Goal: Task Accomplishment & Management: Manage account settings

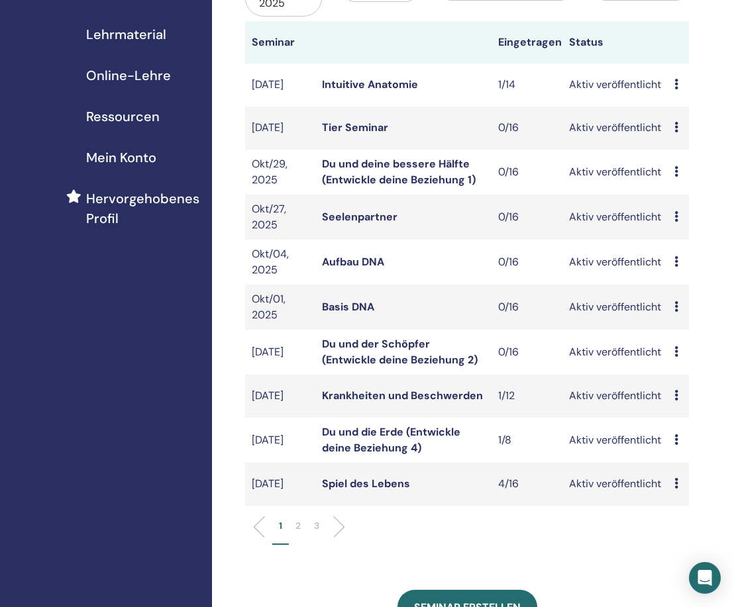
scroll to position [193, 0]
click at [297, 527] on p "2" at bounding box center [297, 526] width 5 height 14
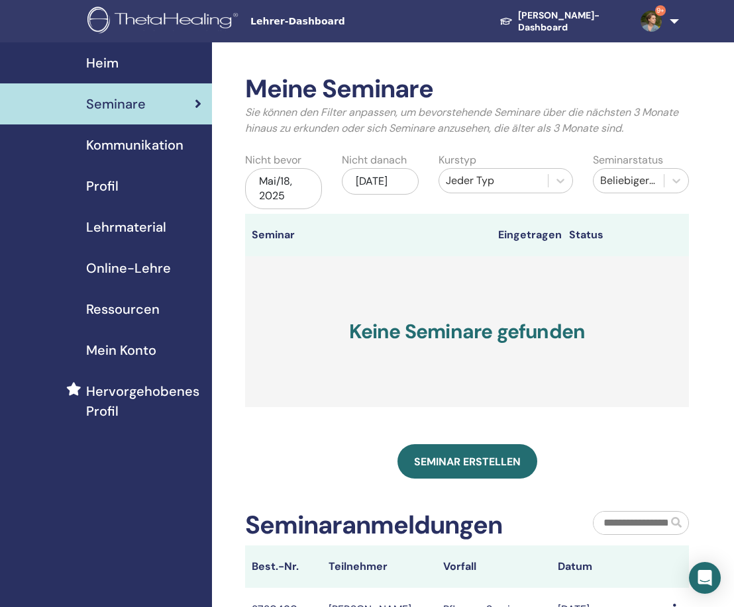
scroll to position [0, 0]
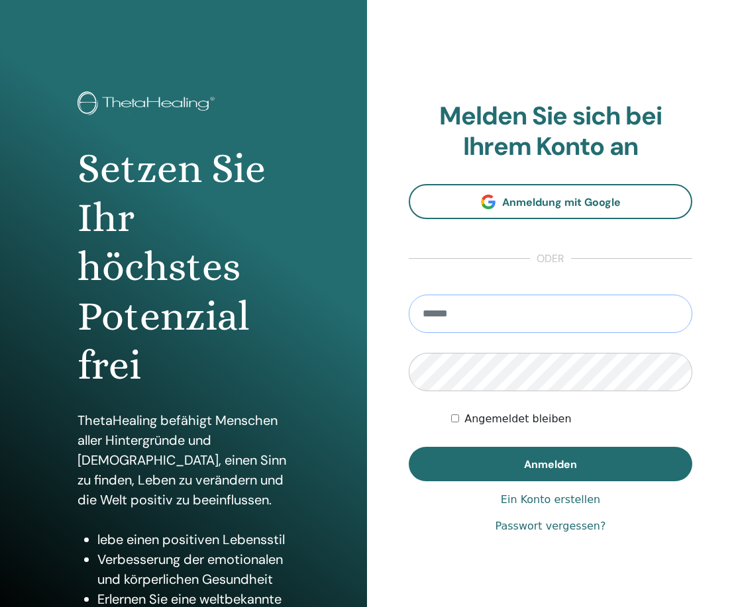
type input "**********"
click at [550, 464] on button "Anmelden" at bounding box center [551, 464] width 284 height 34
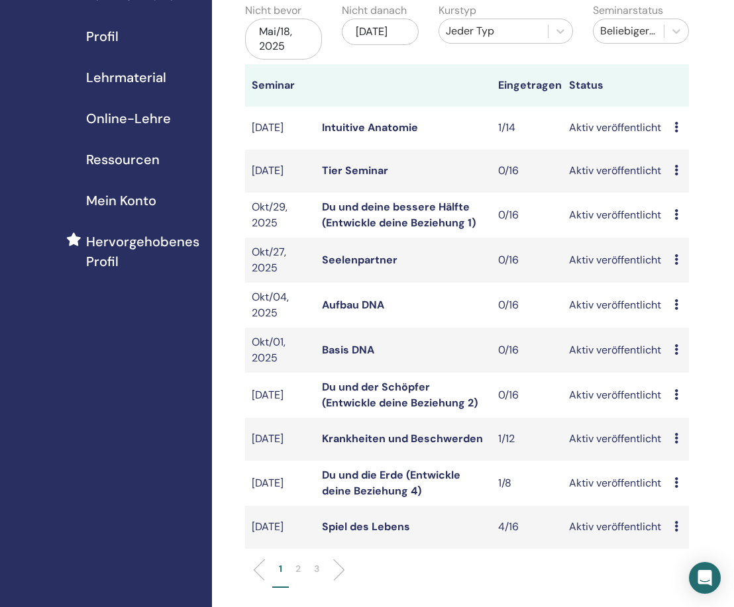
scroll to position [156, 0]
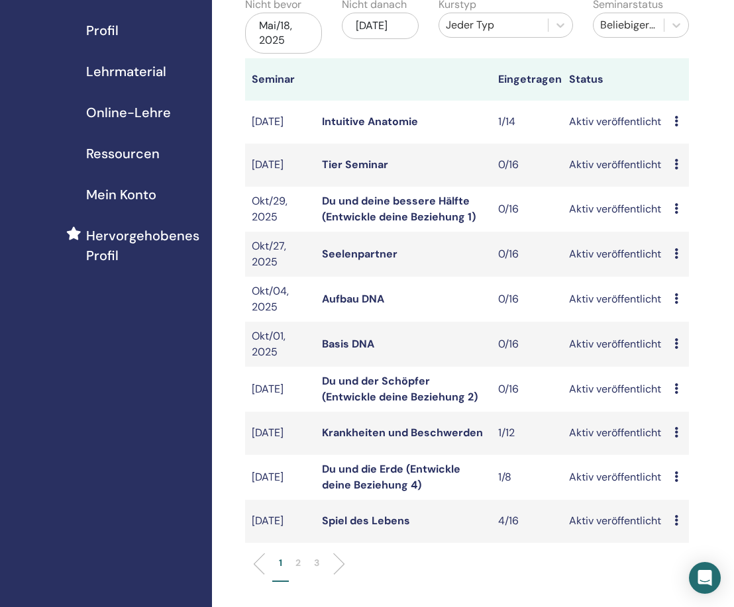
click at [296, 564] on p "2" at bounding box center [297, 563] width 5 height 14
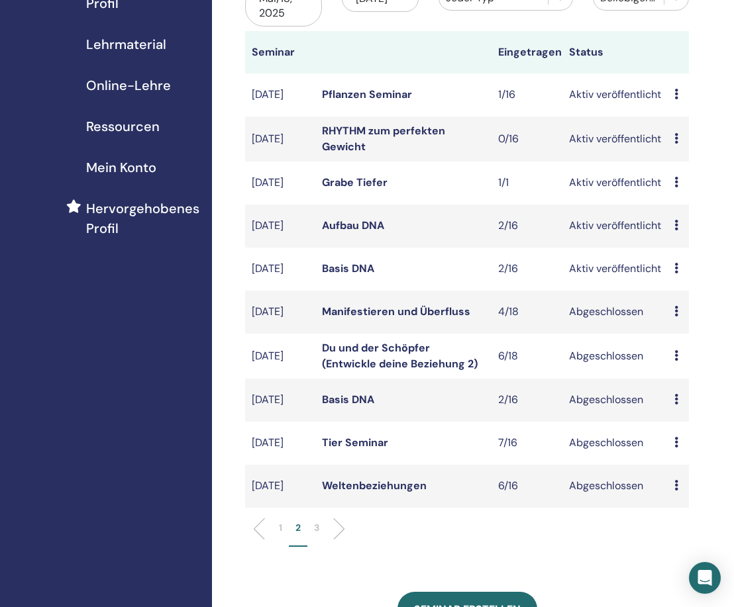
scroll to position [225, 0]
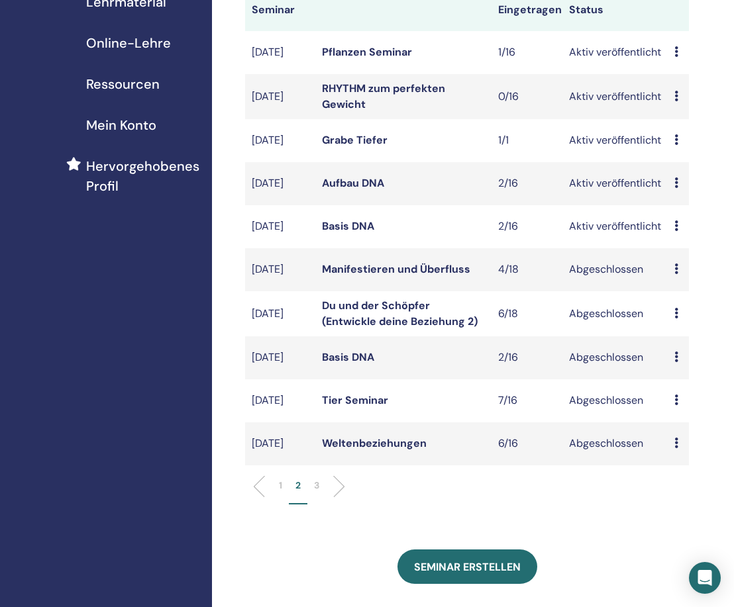
click at [358, 139] on link "Grabe Tiefer" at bounding box center [355, 140] width 66 height 14
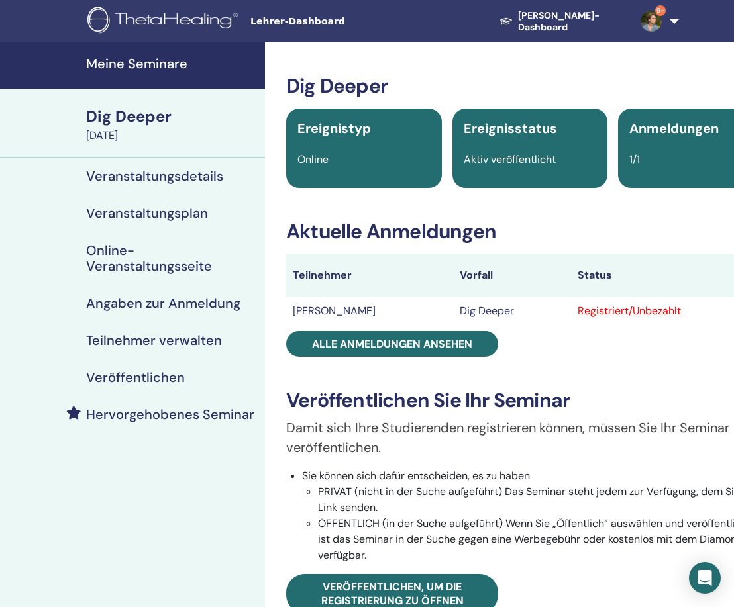
click at [129, 178] on h4 "Veranstaltungsdetails" at bounding box center [154, 176] width 137 height 16
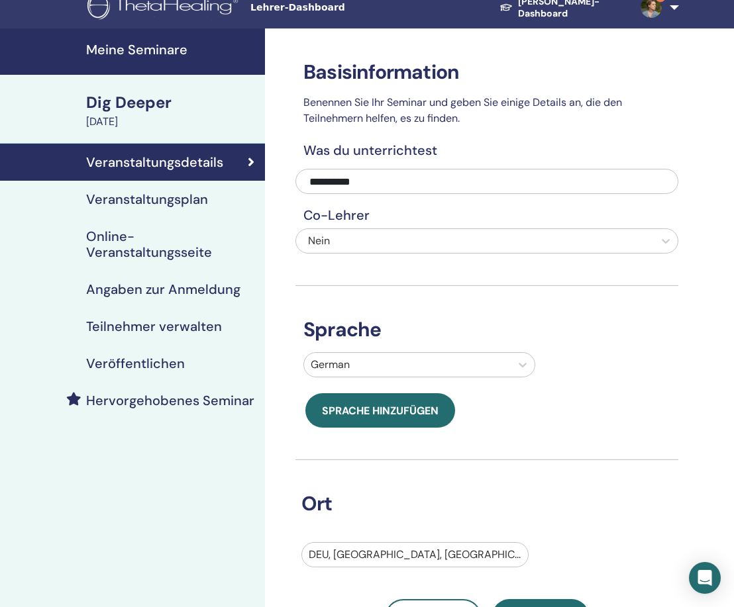
scroll to position [5, 3]
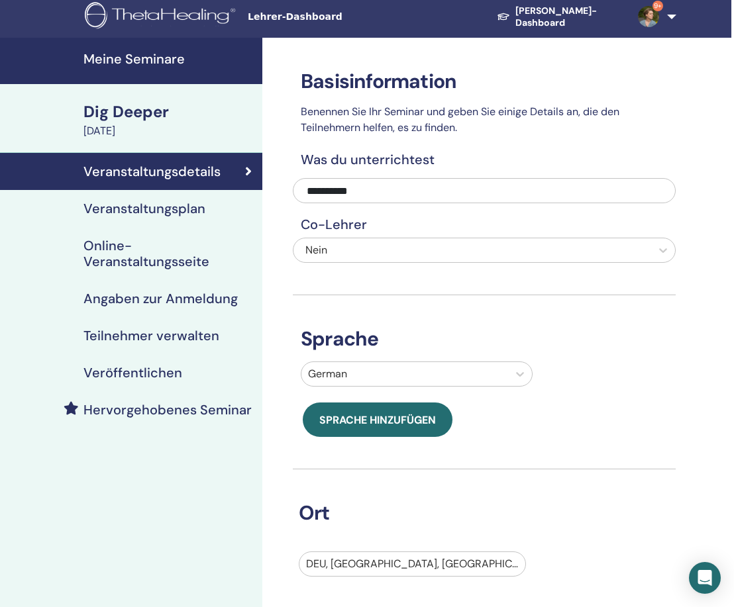
click at [136, 211] on h4 "Veranstaltungsplan" at bounding box center [144, 209] width 122 height 16
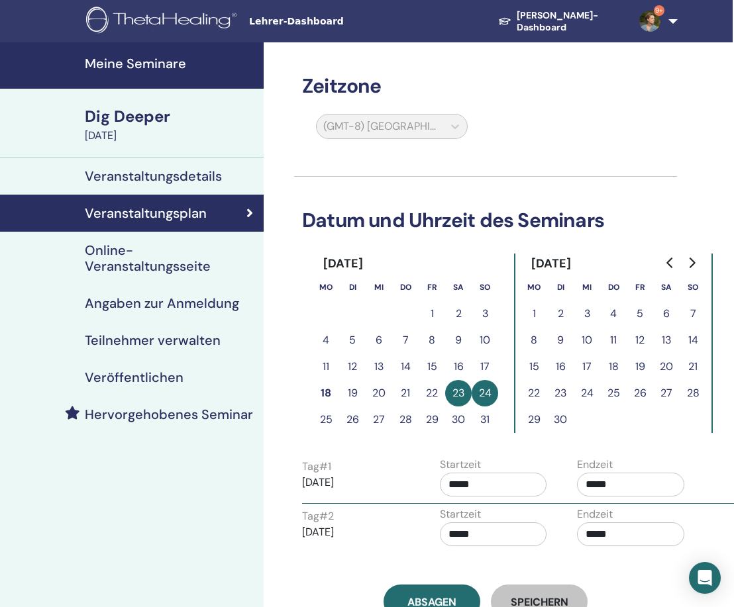
scroll to position [0, 1]
click at [105, 264] on h4 "Online-Veranstaltungsseite" at bounding box center [169, 258] width 168 height 32
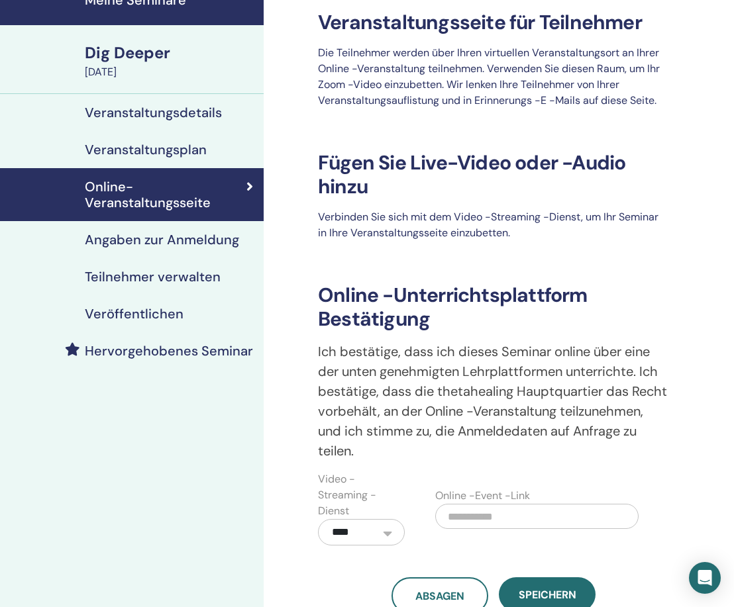
scroll to position [60, 1]
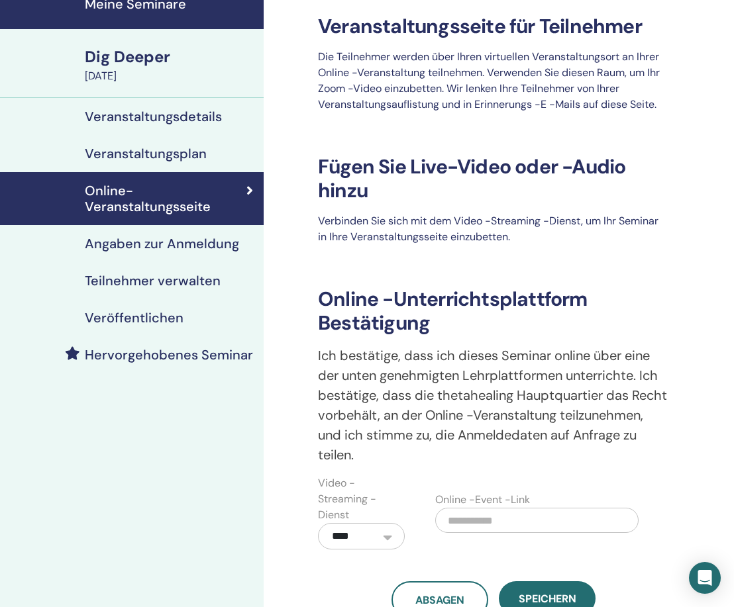
click at [106, 246] on h4 "Angaben zur Anmeldung" at bounding box center [162, 244] width 154 height 16
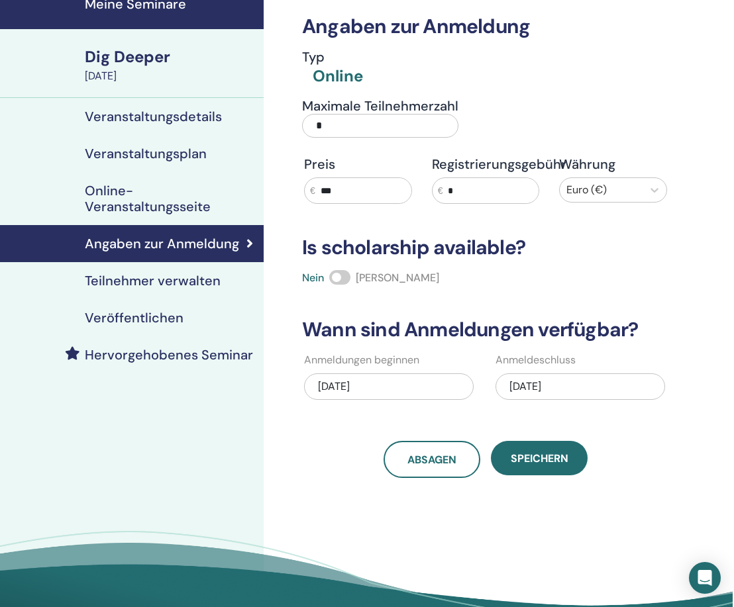
click at [341, 128] on input "*" at bounding box center [380, 126] width 156 height 24
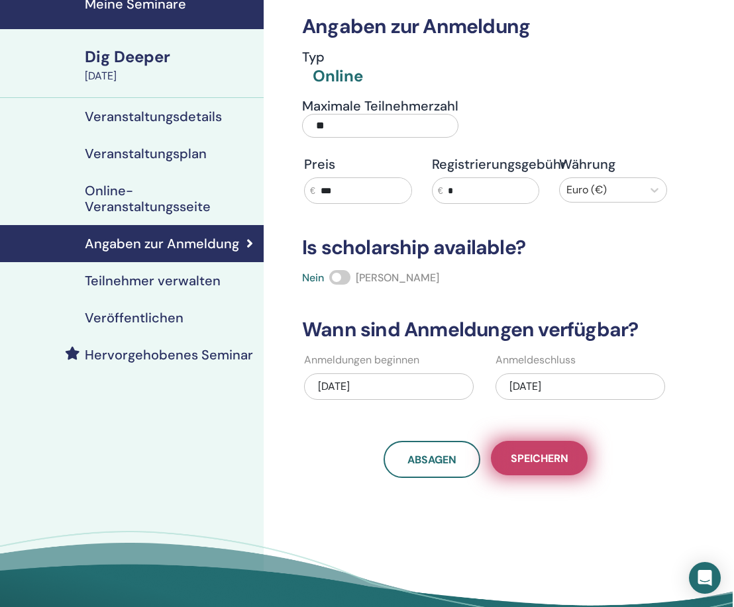
type input "**"
click at [560, 452] on span "Speichern" at bounding box center [540, 459] width 58 height 14
click at [533, 456] on span "Speichern" at bounding box center [540, 459] width 58 height 14
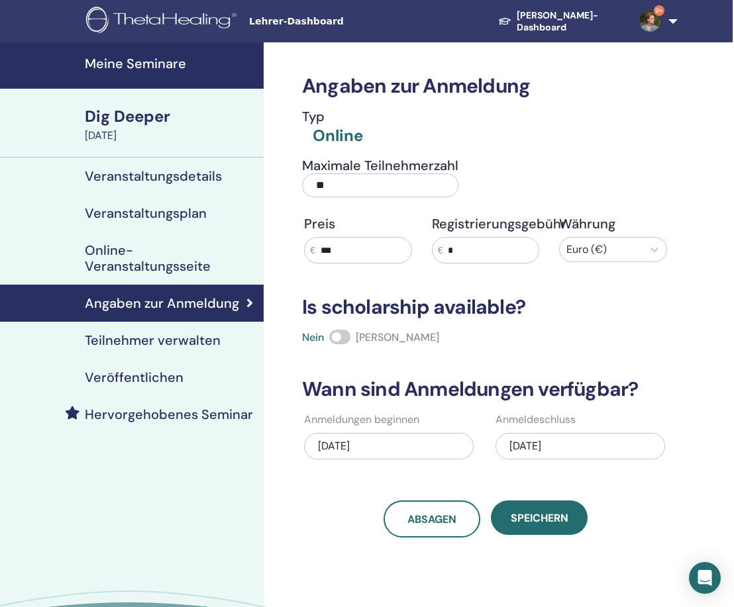
scroll to position [0, 1]
click at [136, 115] on div "Dig Deeper" at bounding box center [170, 116] width 171 height 23
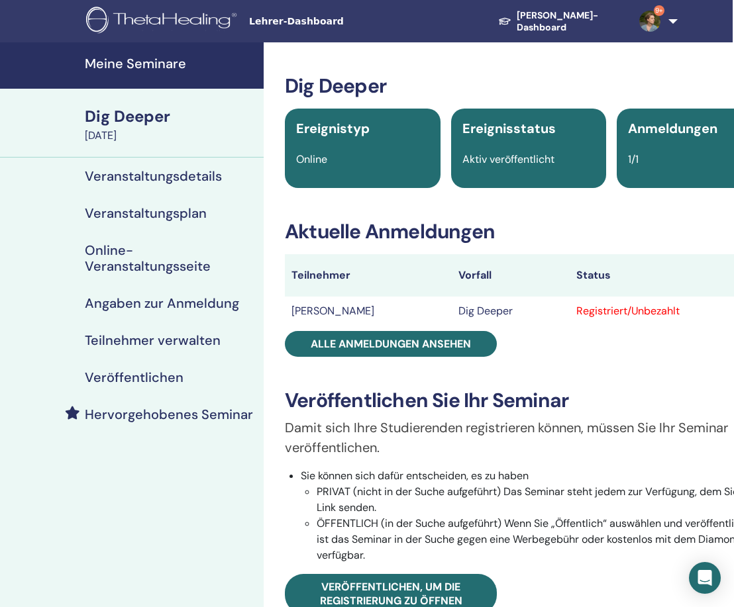
click at [144, 60] on h4 "Meine Seminare" at bounding box center [170, 64] width 171 height 16
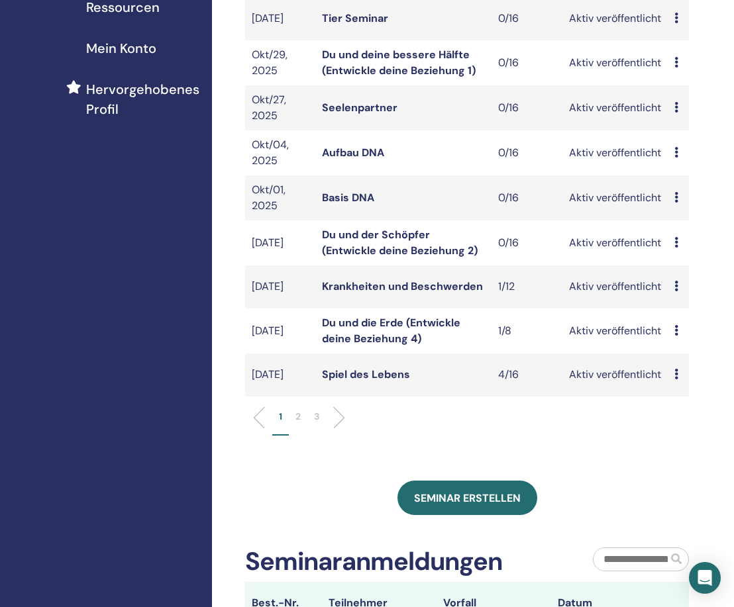
scroll to position [329, 0]
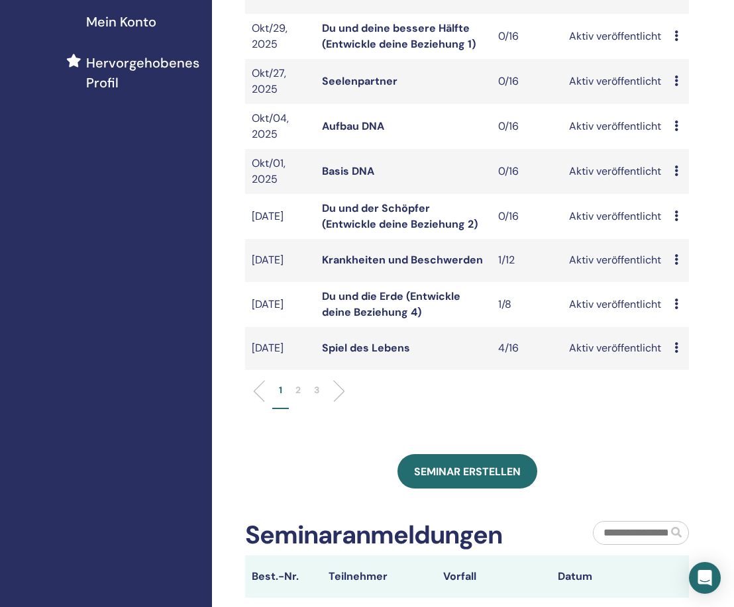
click at [297, 391] on p "2" at bounding box center [297, 391] width 5 height 14
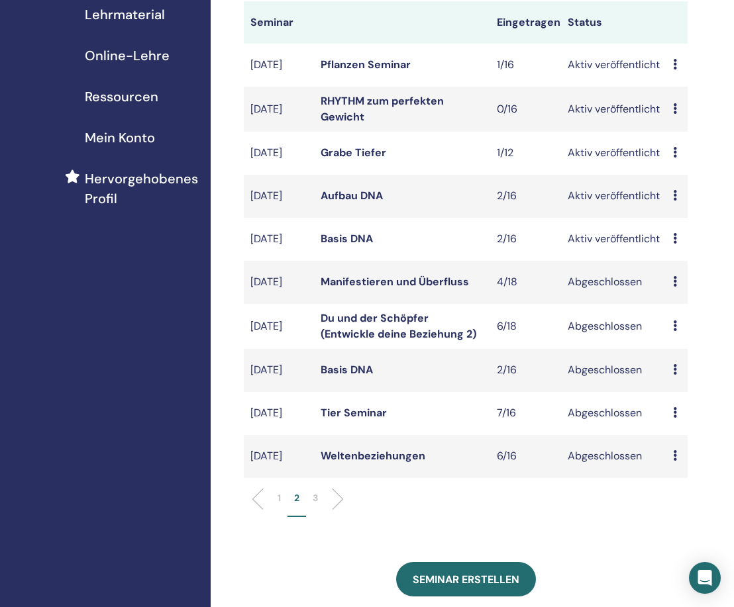
scroll to position [219, 1]
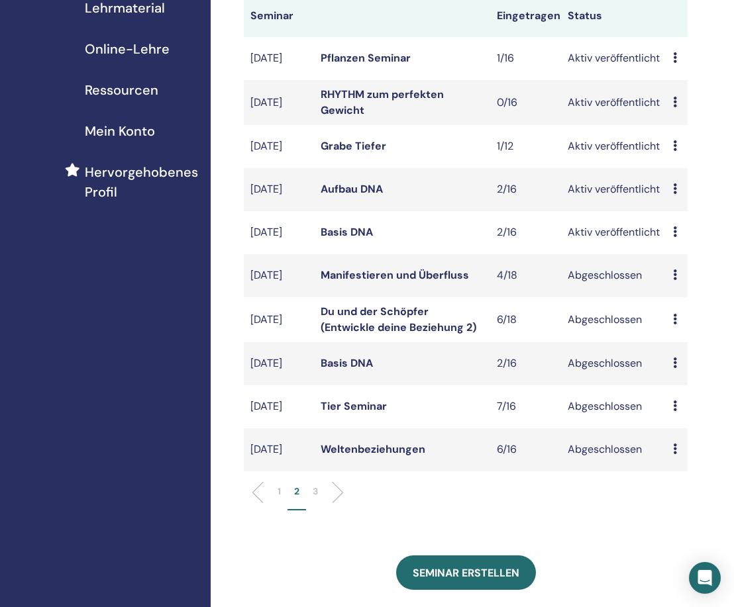
click at [316, 499] on p "3" at bounding box center [315, 492] width 5 height 14
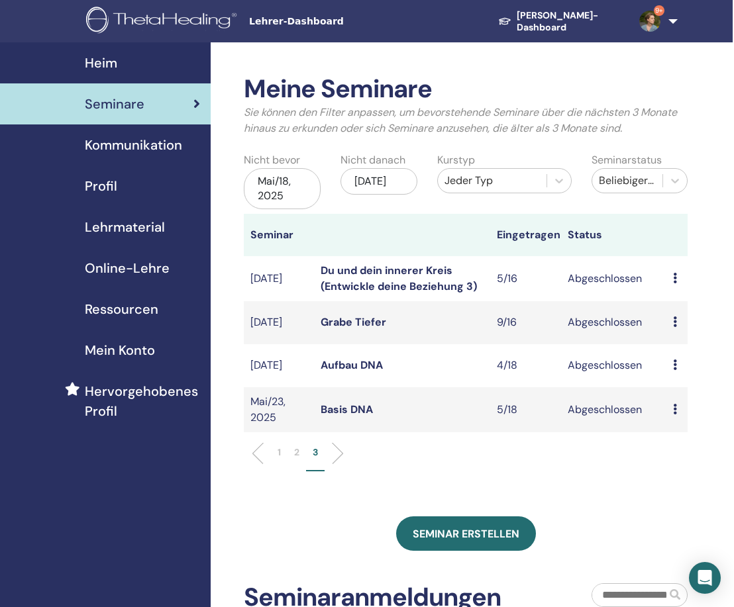
scroll to position [0, 1]
click at [279, 449] on p "1" at bounding box center [279, 453] width 3 height 14
